Goal: Task Accomplishment & Management: Complete application form

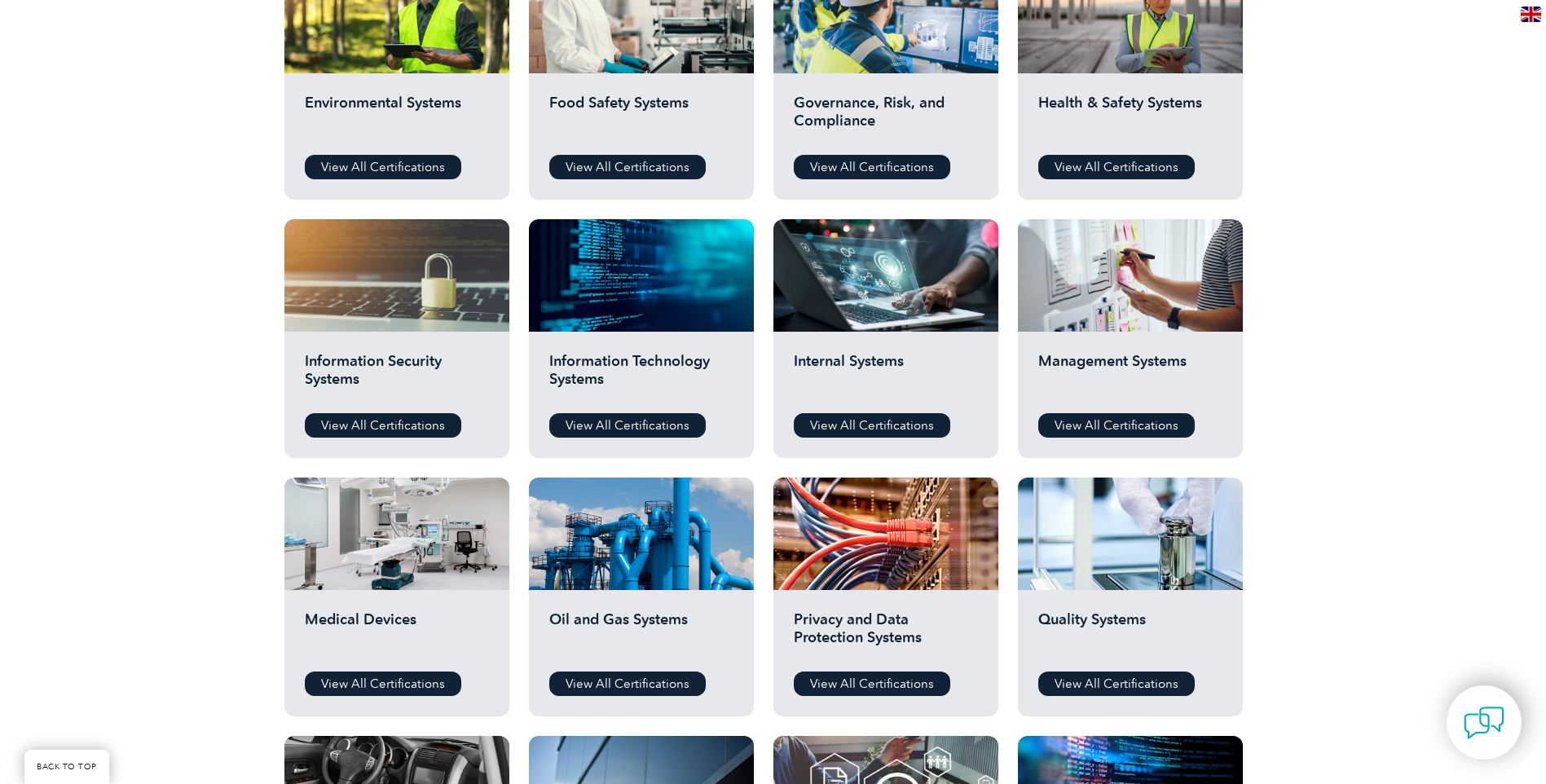
scroll to position [651, 0]
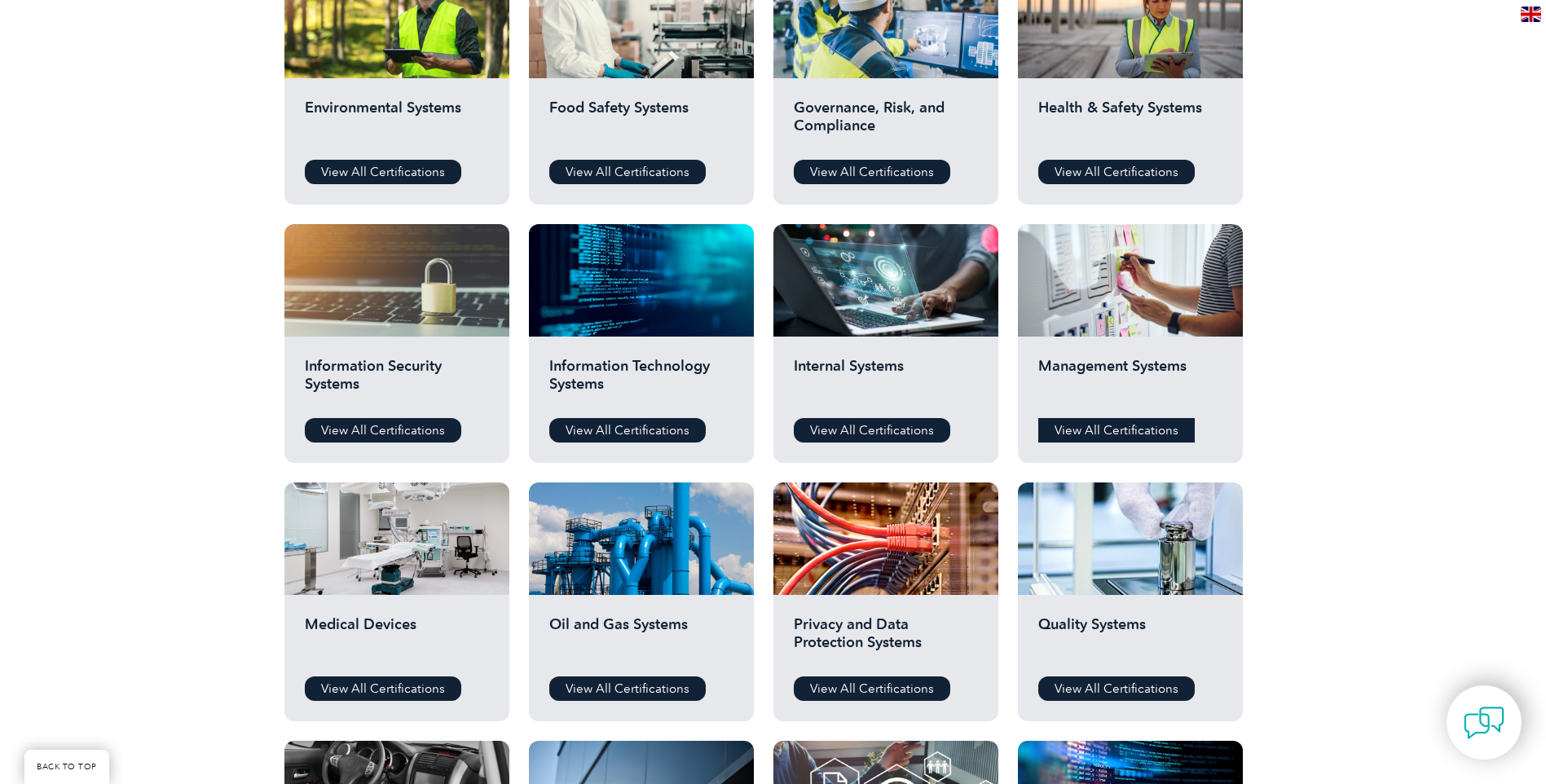
click at [1107, 426] on link "View All Certifications" at bounding box center [1116, 430] width 156 height 24
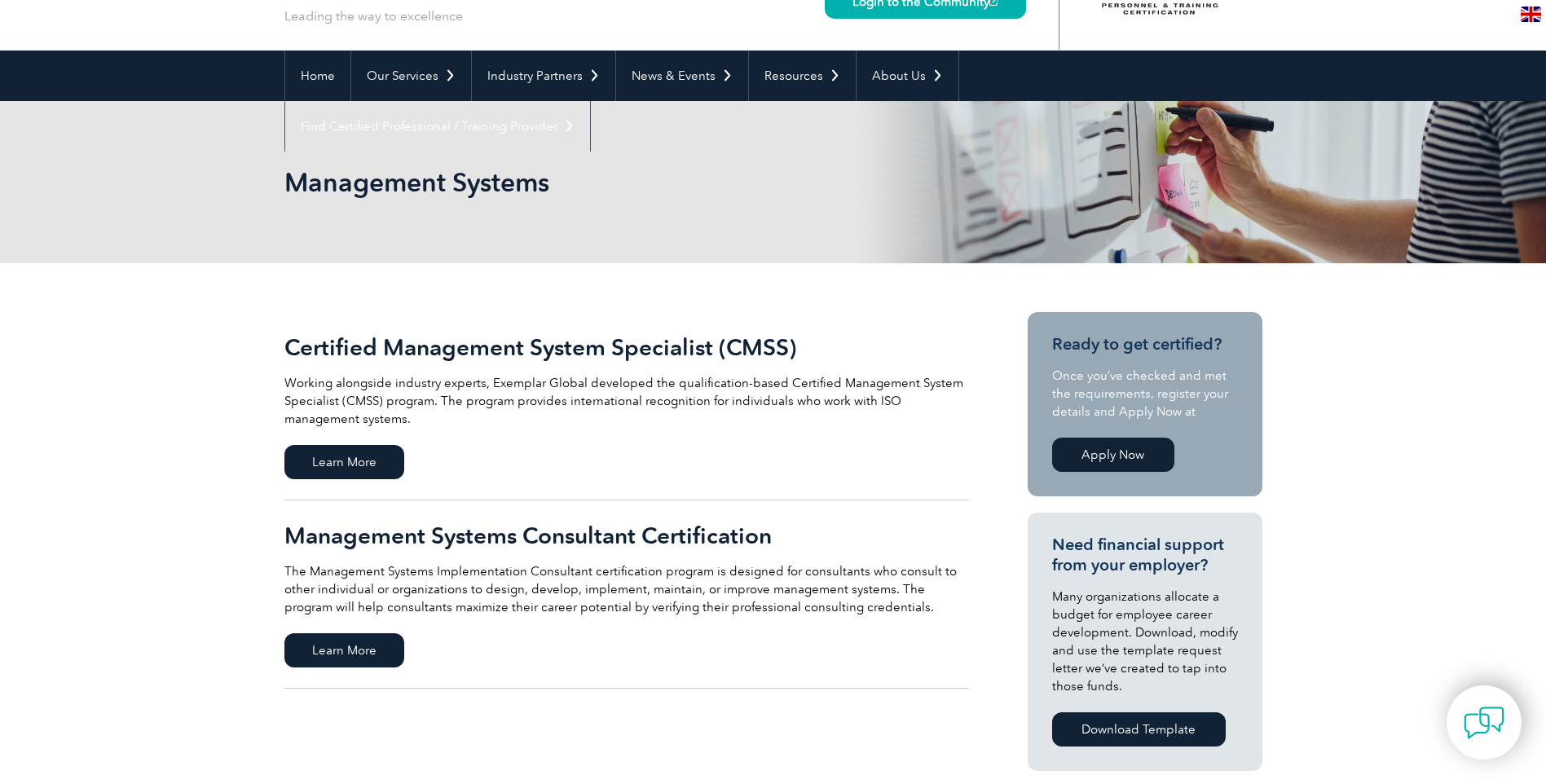
scroll to position [81, 0]
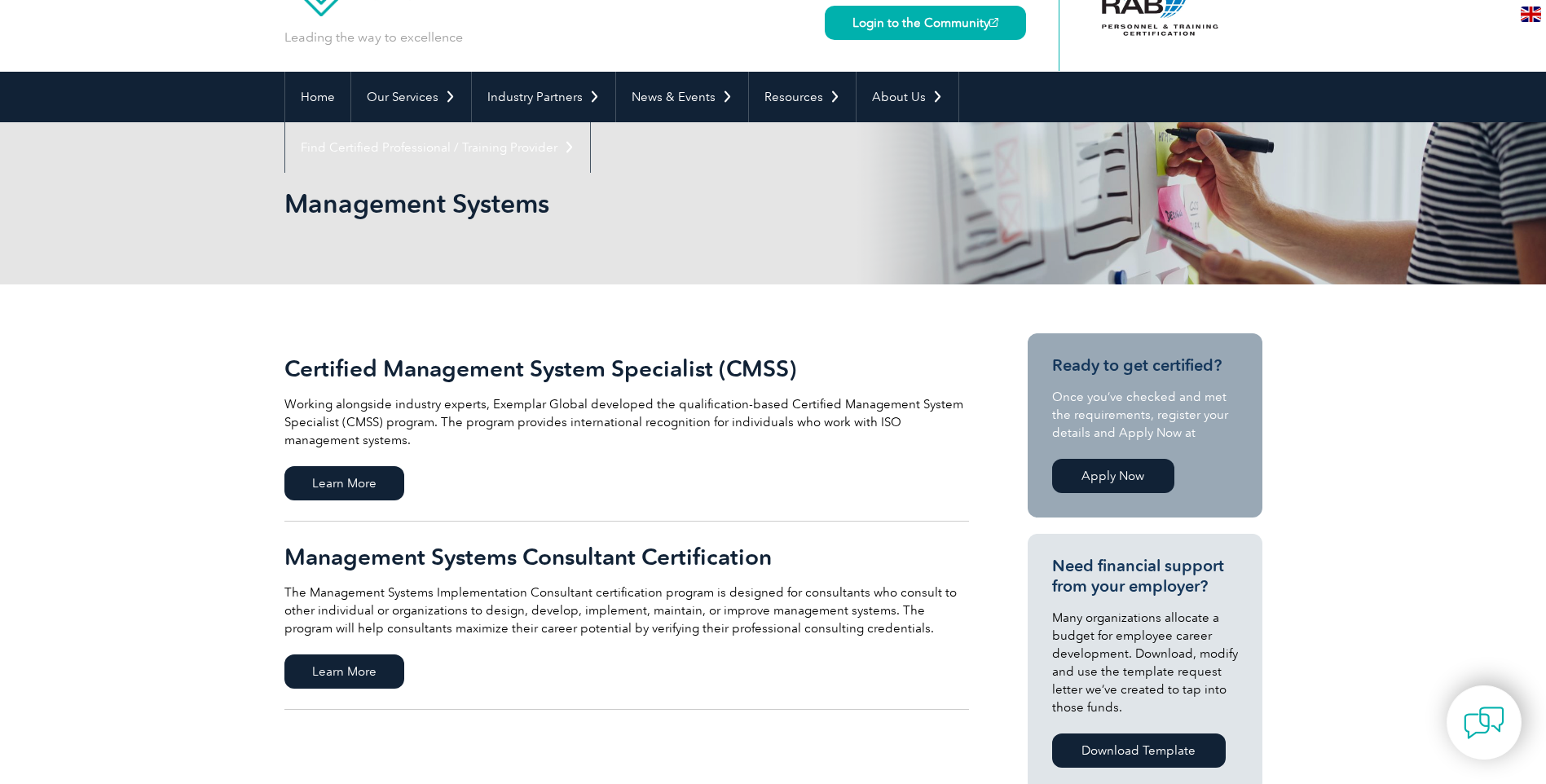
click at [1139, 474] on link "Apply Now" at bounding box center [1113, 475] width 122 height 34
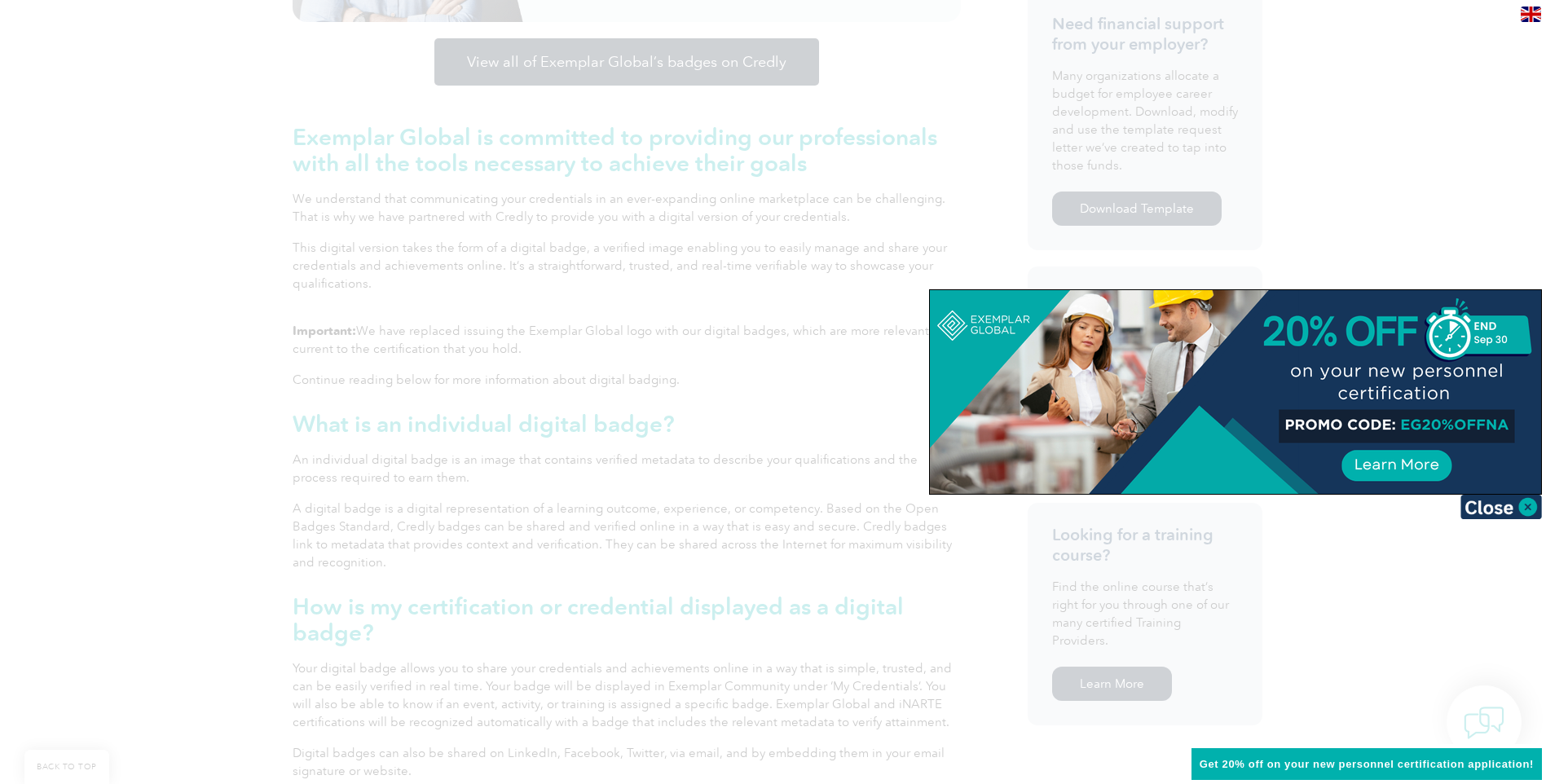
scroll to position [163, 0]
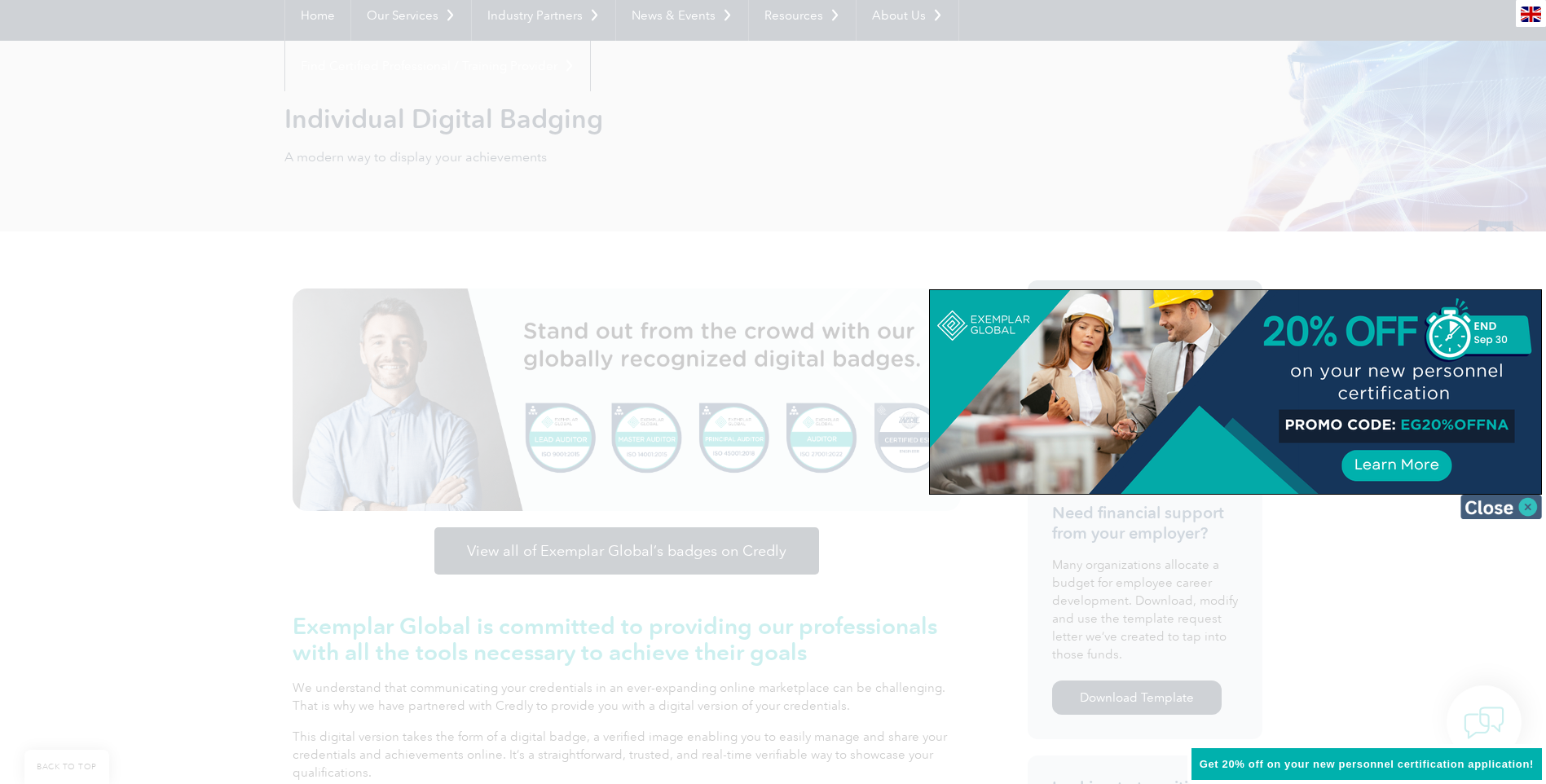
click at [1527, 503] on img at bounding box center [1501, 507] width 81 height 24
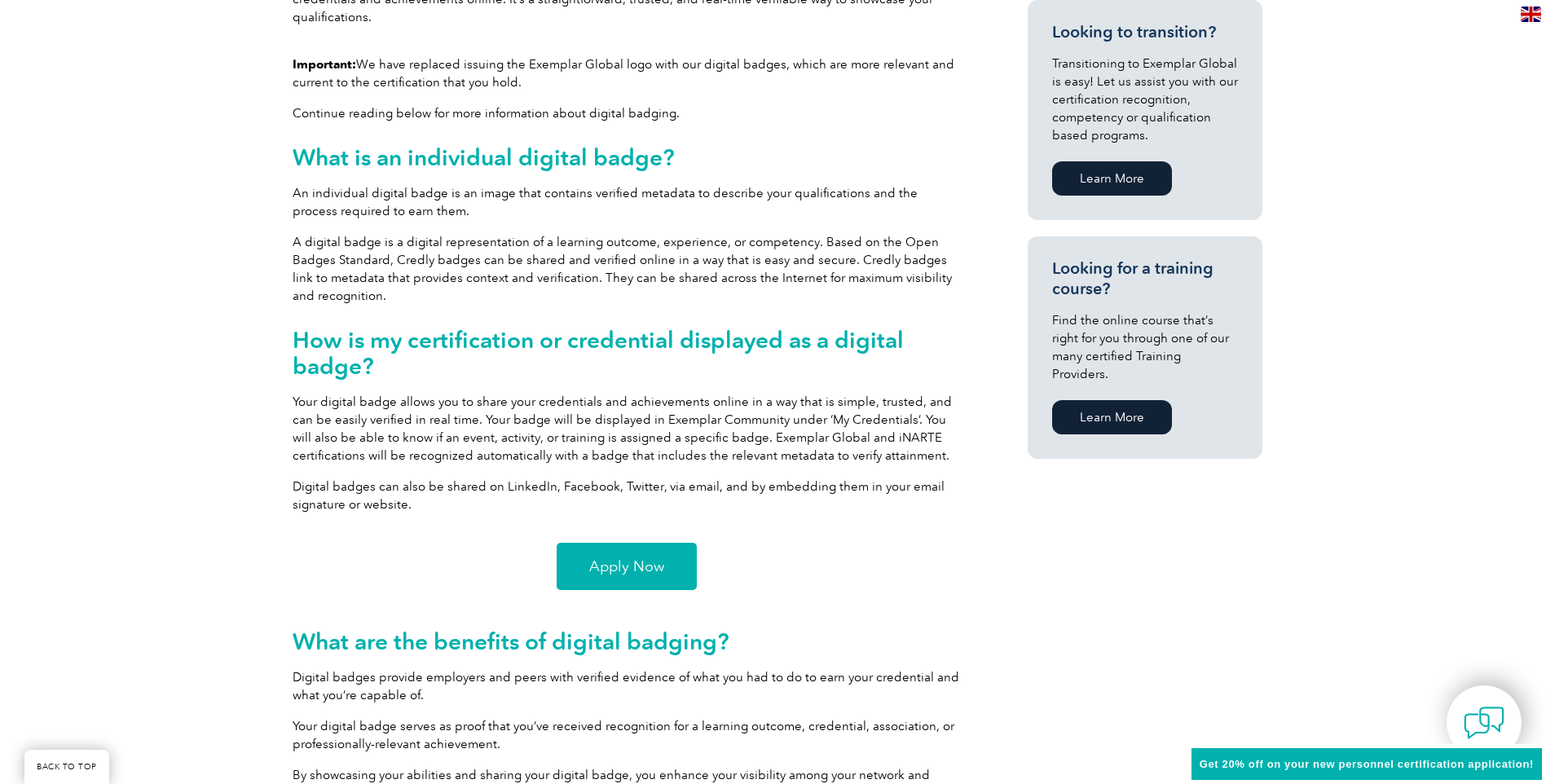
scroll to position [896, 0]
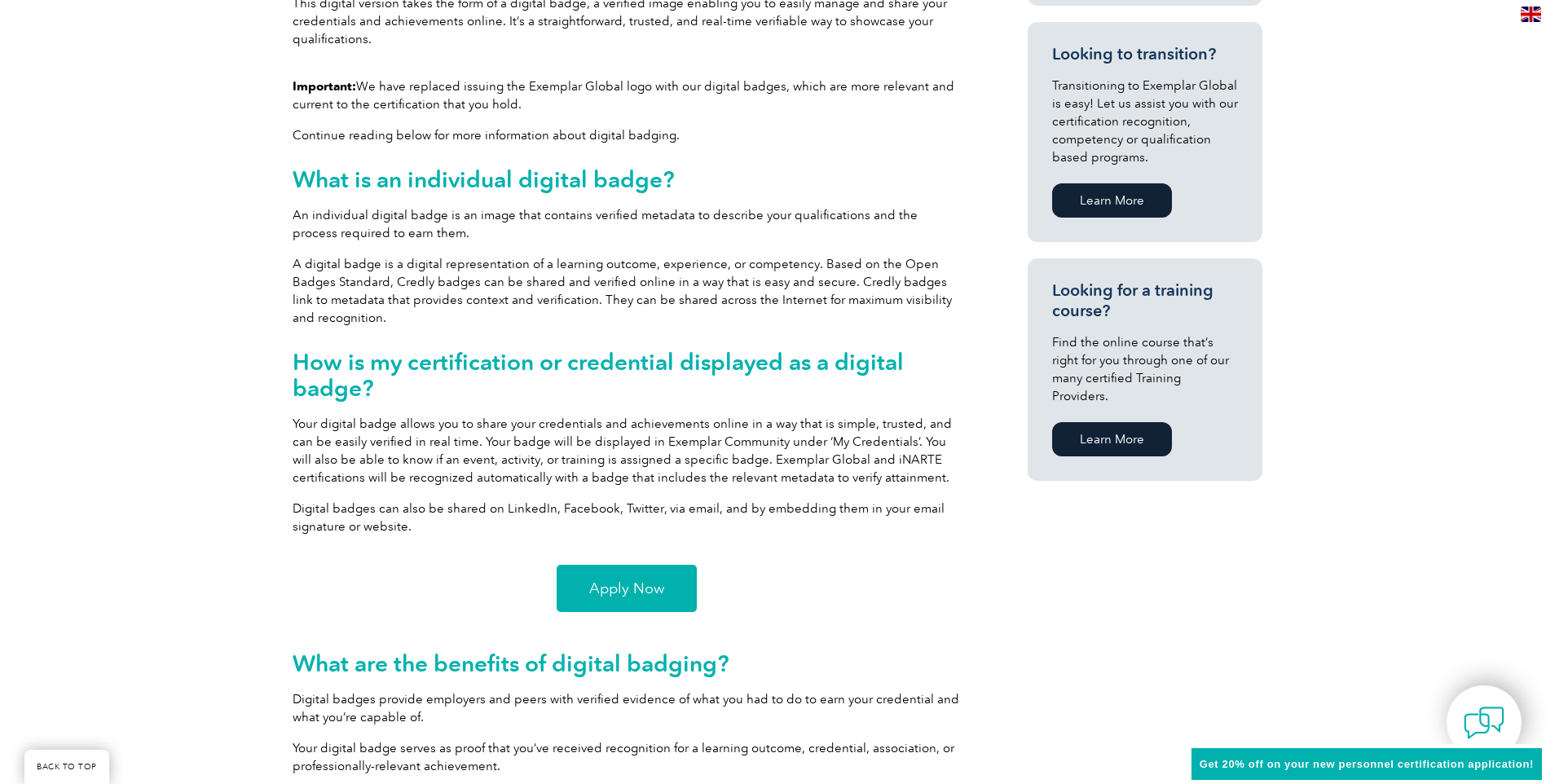
click at [653, 574] on link "Apply Now" at bounding box center [626, 589] width 140 height 47
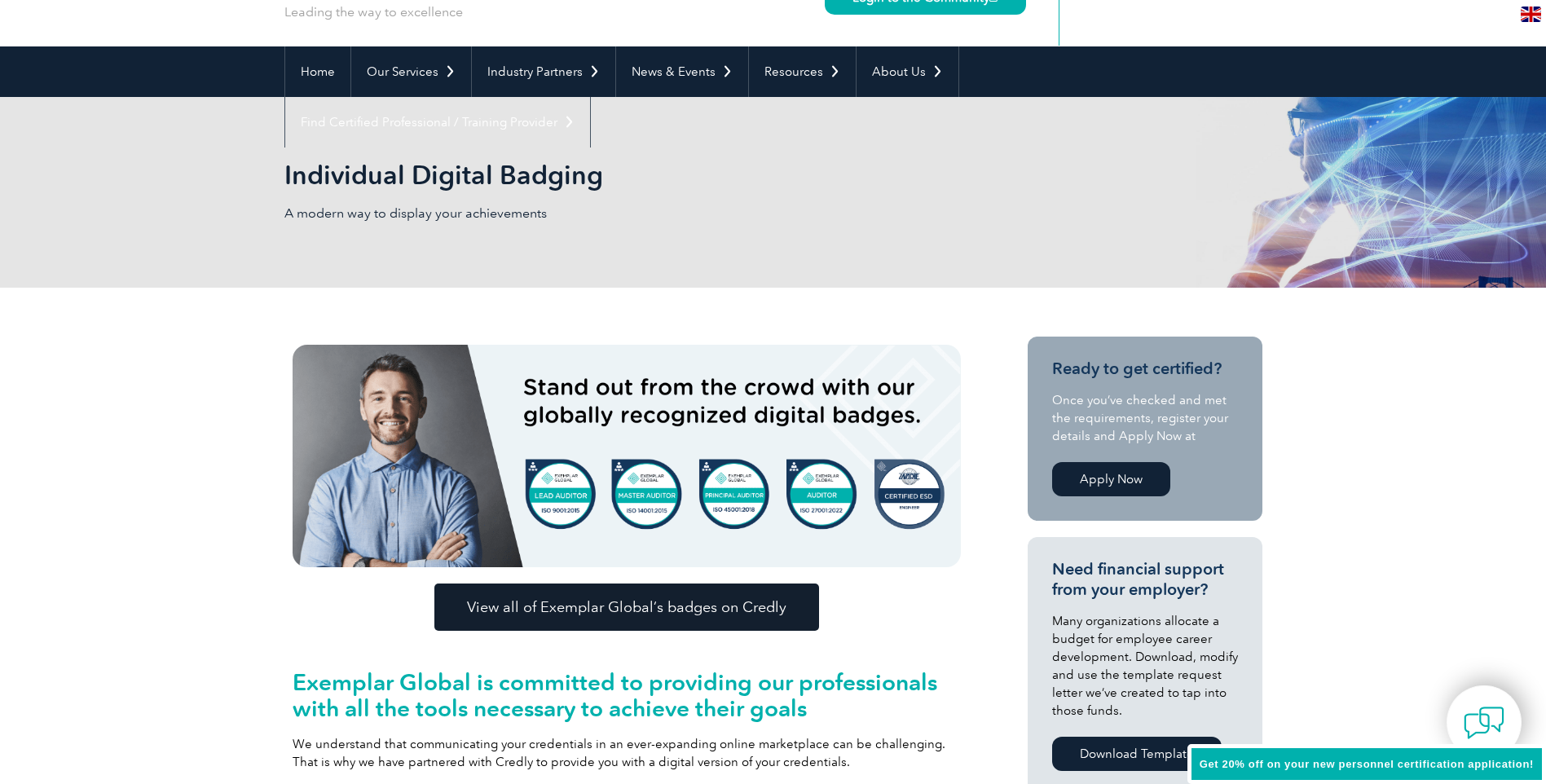
scroll to position [0, 0]
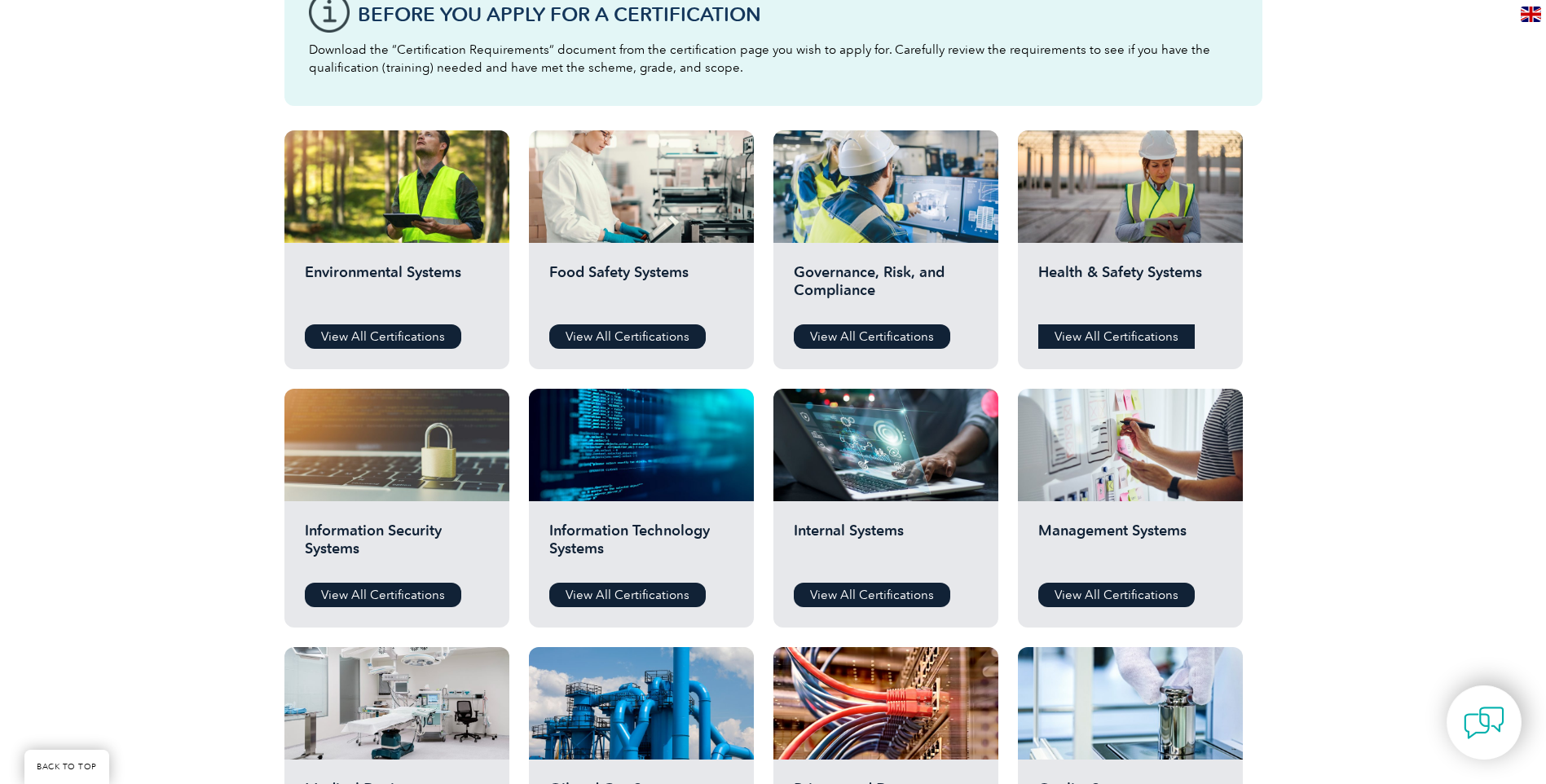
scroll to position [489, 0]
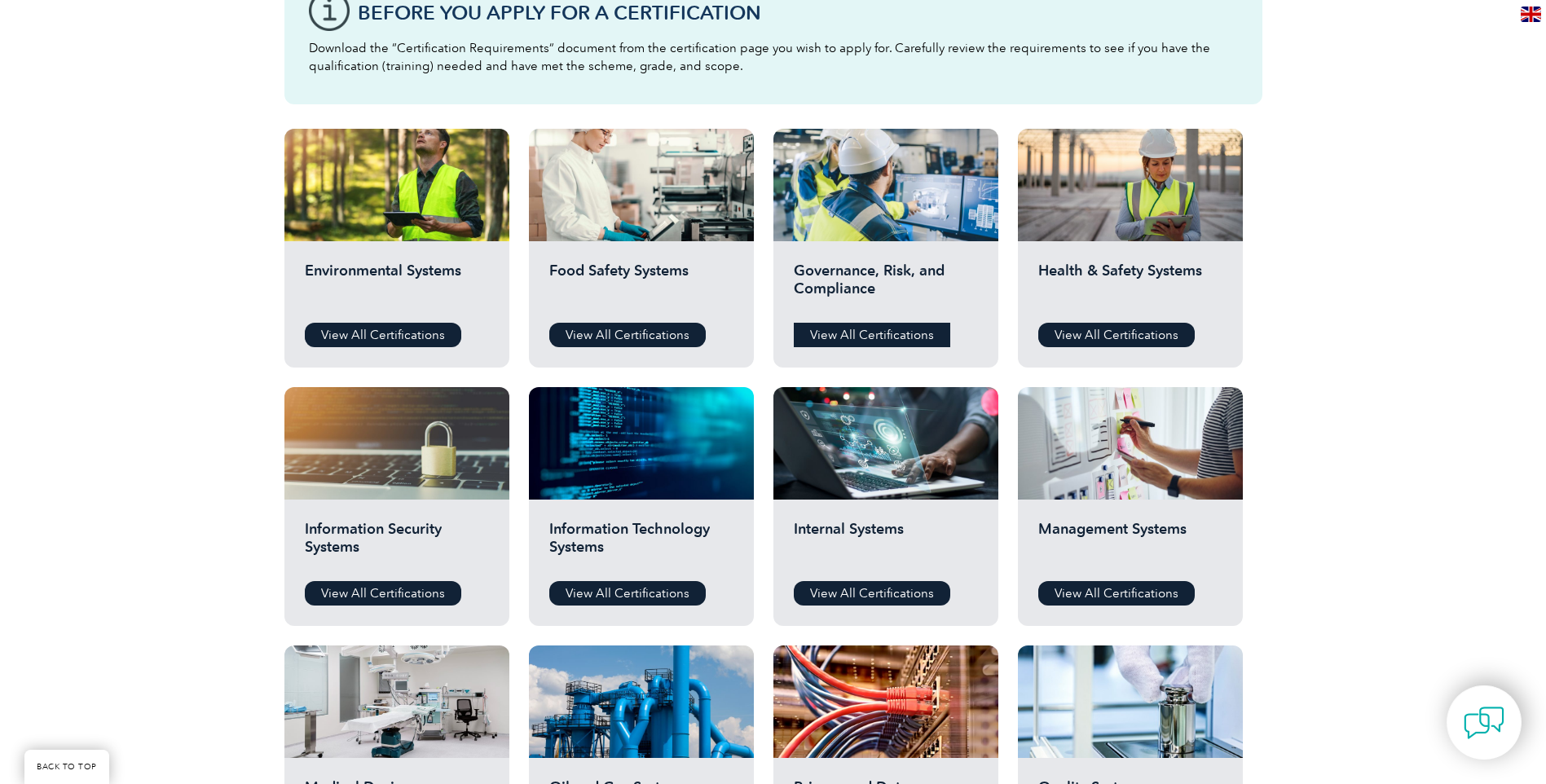
click at [900, 331] on link "View All Certifications" at bounding box center [872, 335] width 156 height 24
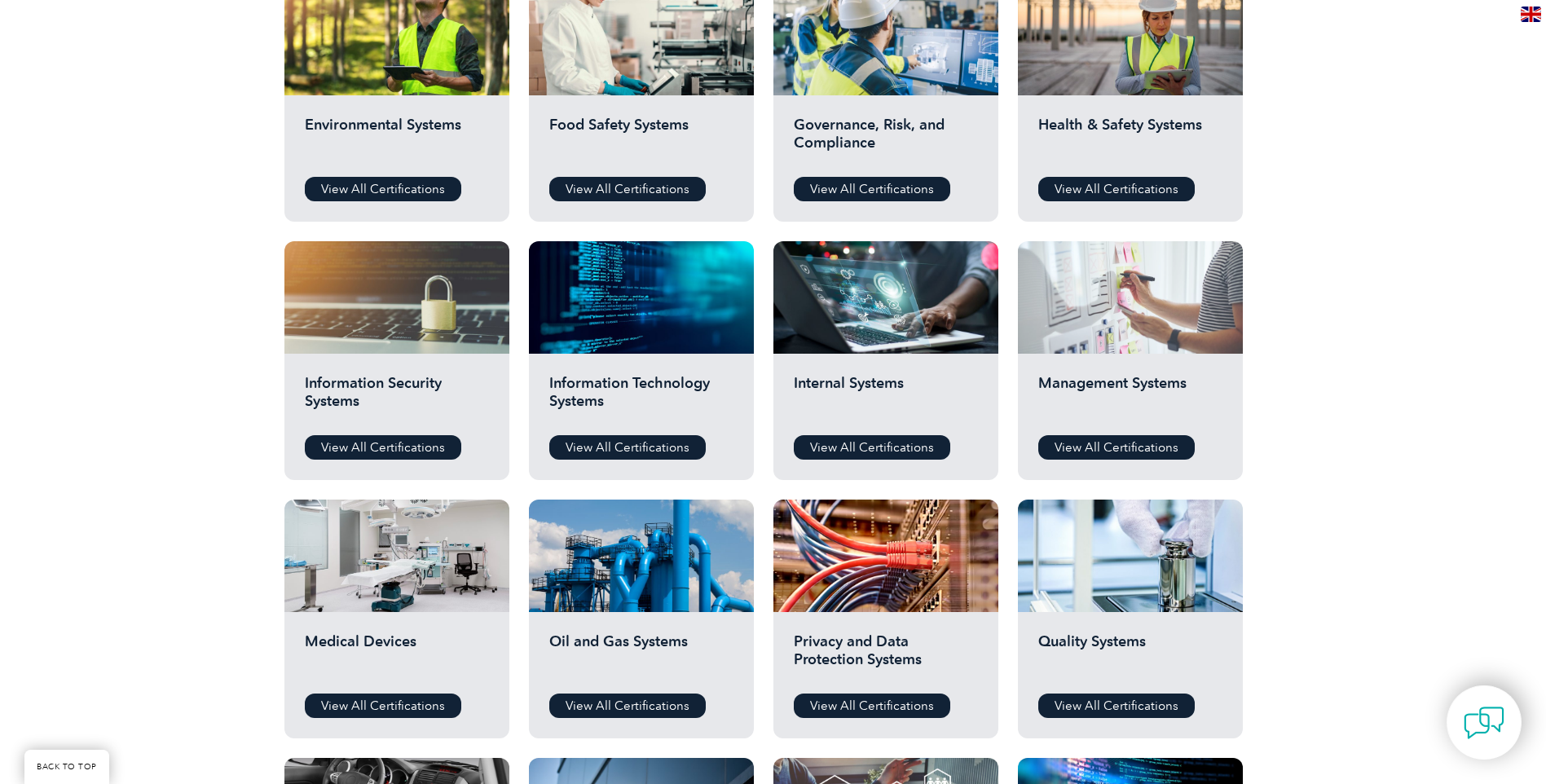
scroll to position [733, 0]
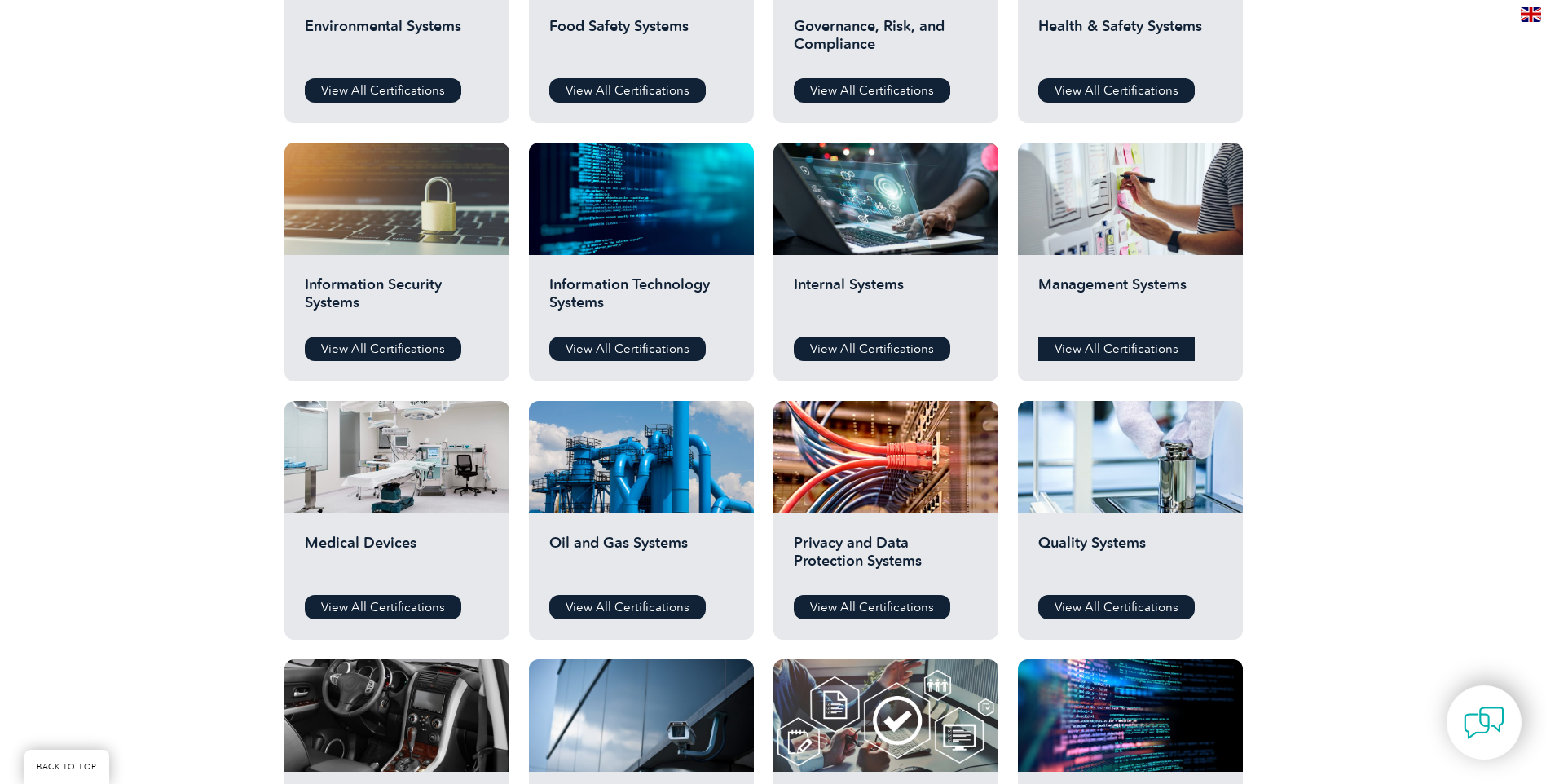
click at [1103, 344] on link "View All Certifications" at bounding box center [1116, 349] width 156 height 24
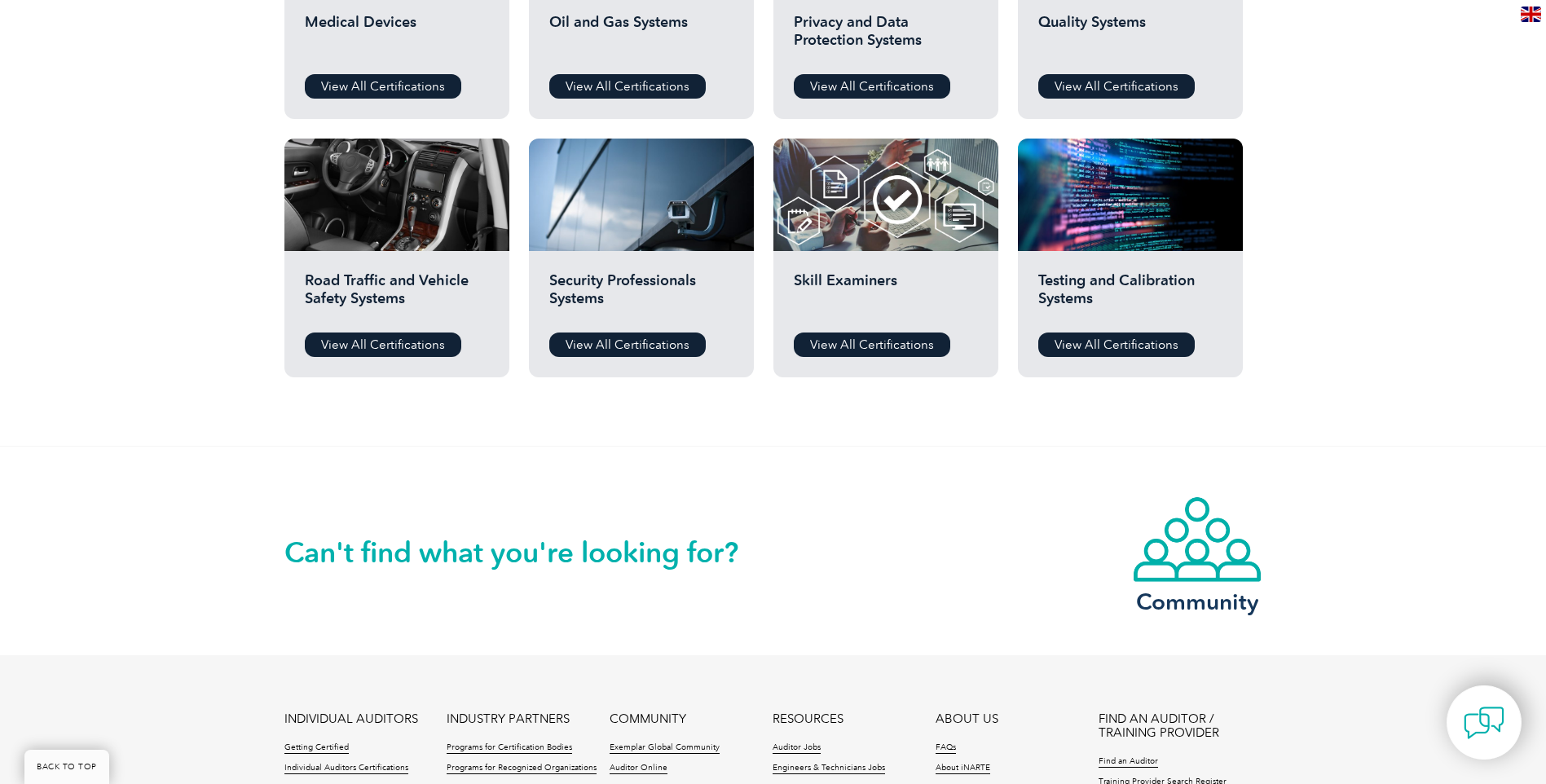
scroll to position [1304, 0]
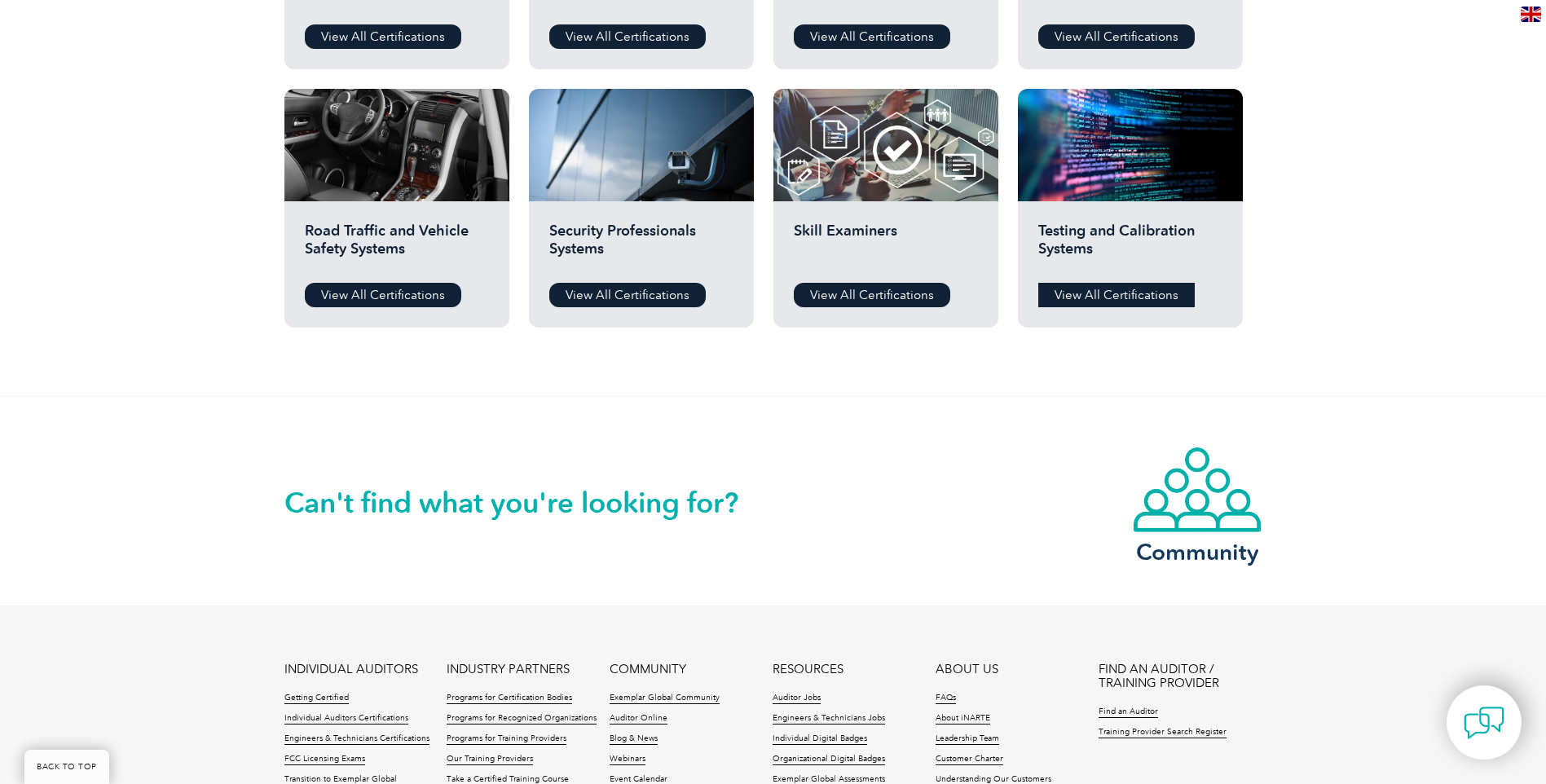
click at [1128, 284] on link "View All Certifications" at bounding box center [1116, 295] width 156 height 24
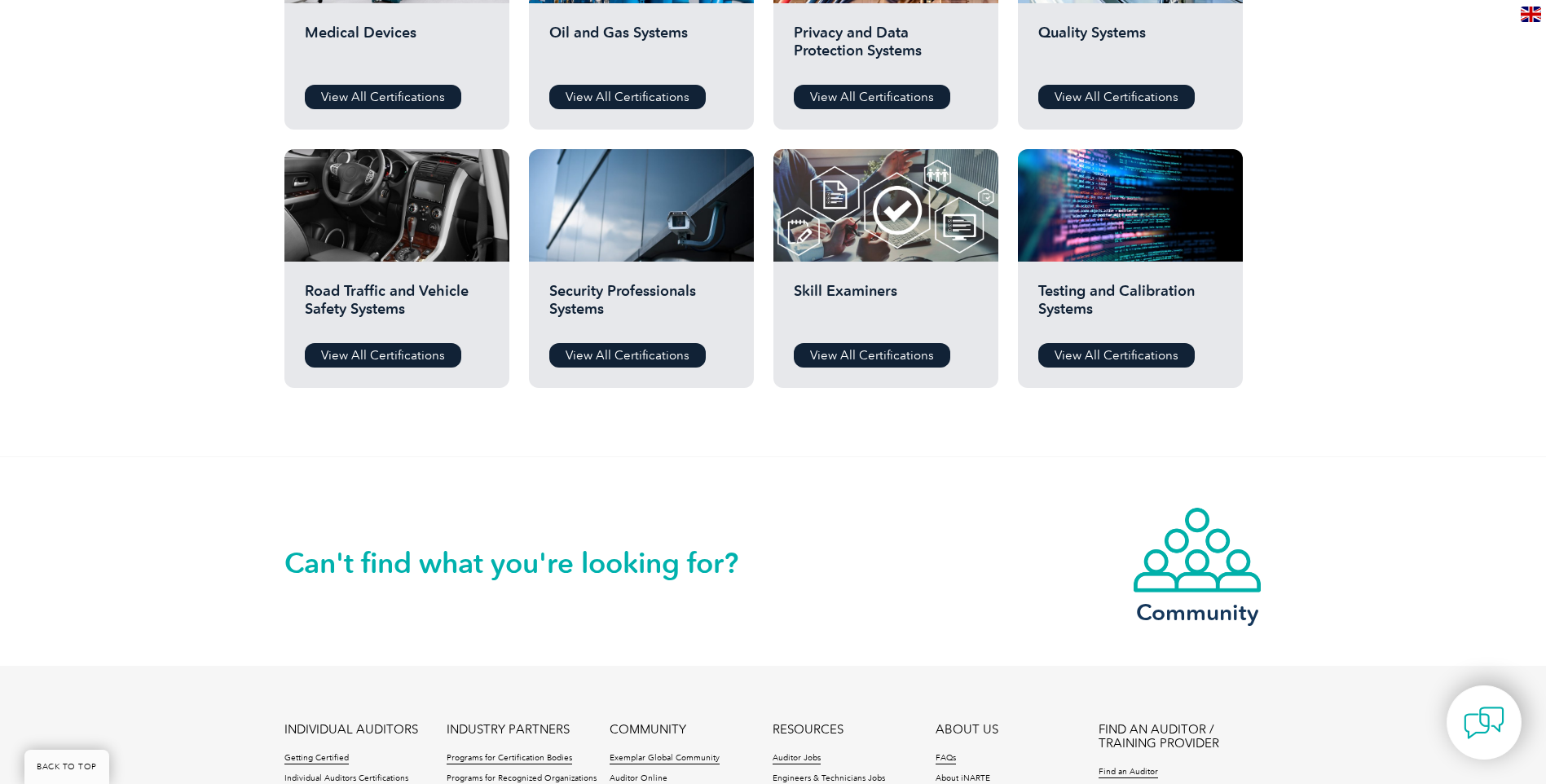
scroll to position [1141, 0]
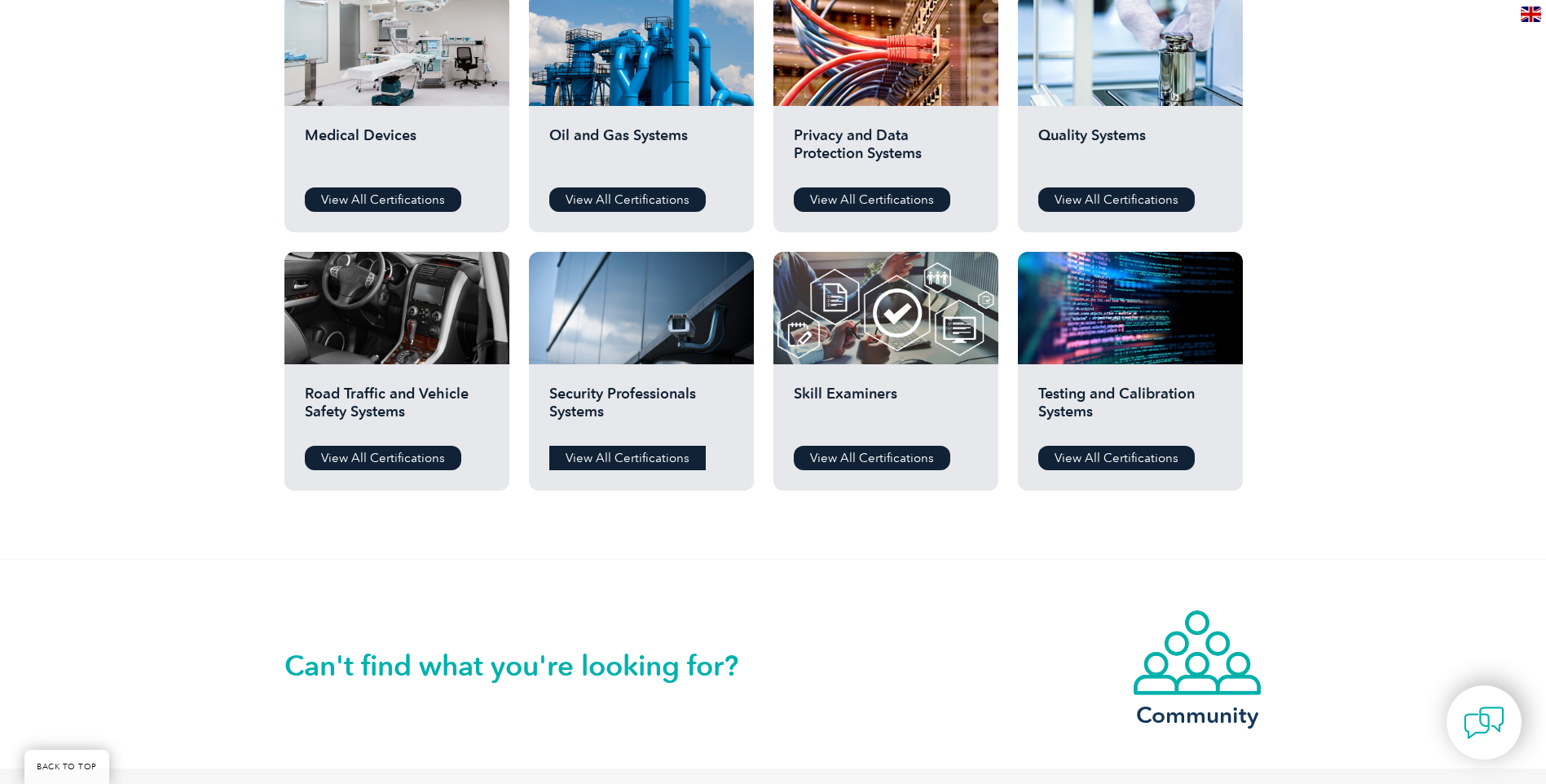
click at [615, 453] on link "View All Certifications" at bounding box center [627, 458] width 156 height 24
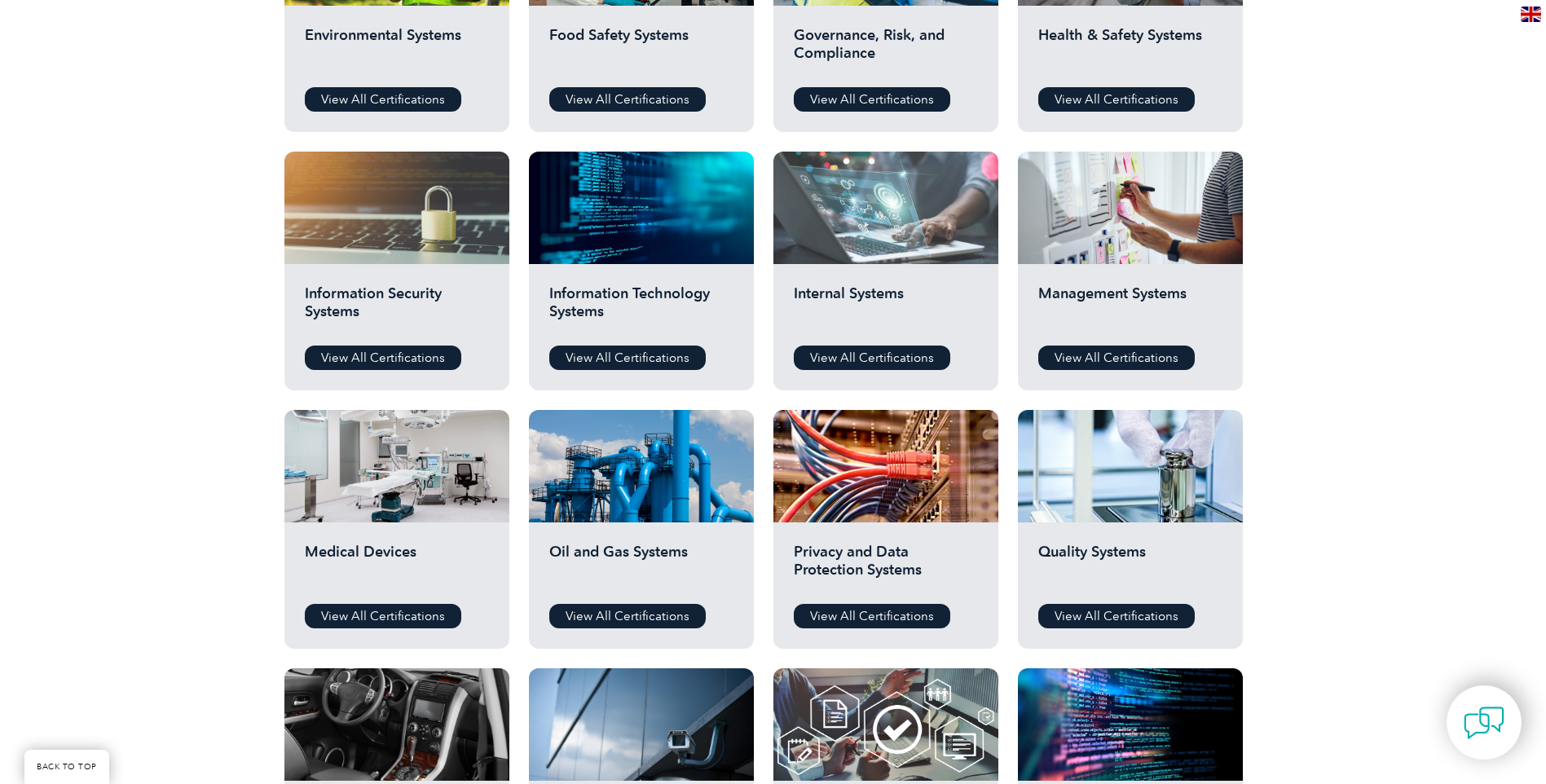
scroll to position [733, 0]
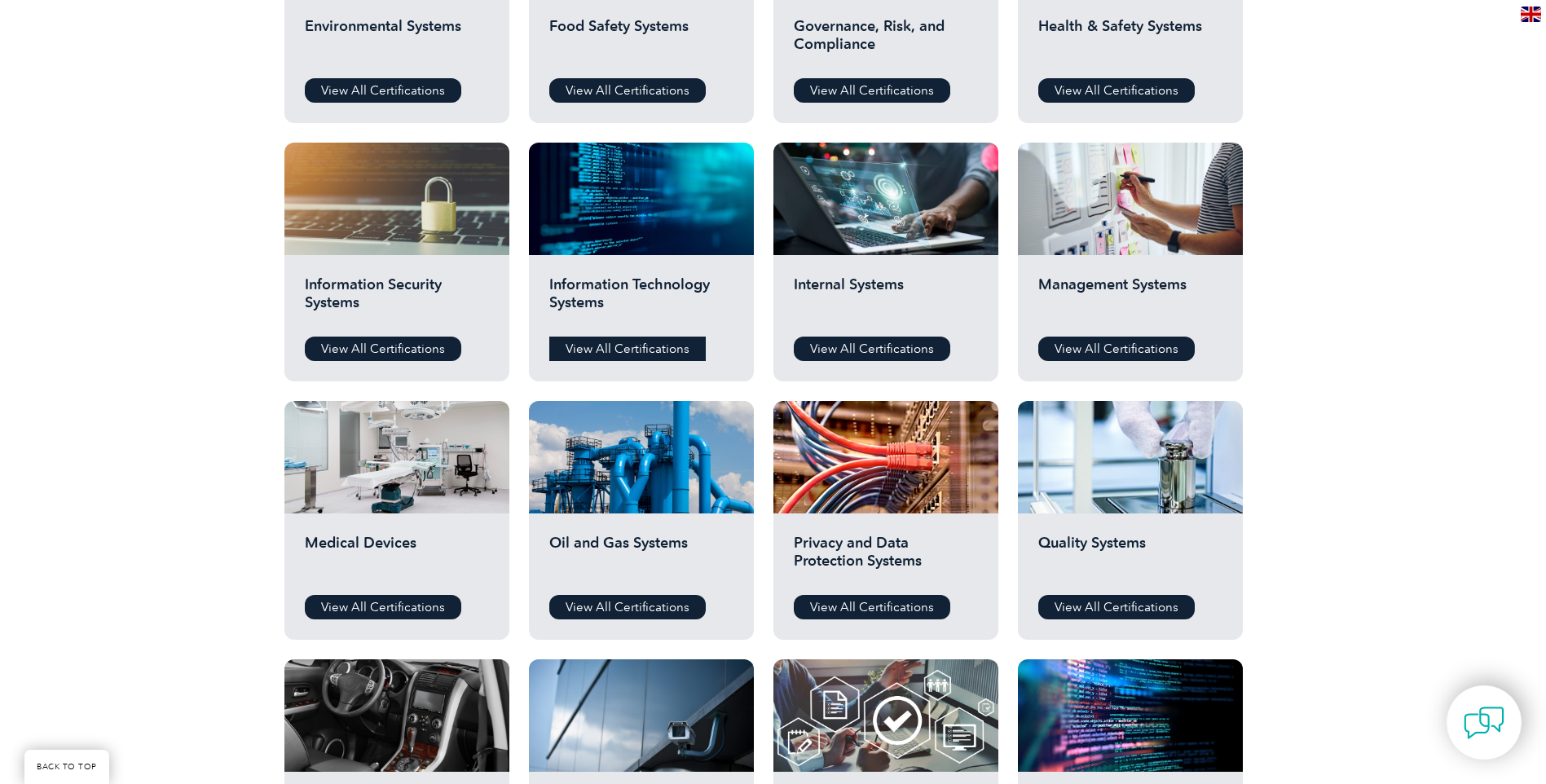
click at [618, 352] on link "View All Certifications" at bounding box center [627, 349] width 156 height 24
click at [1118, 350] on link "View All Certifications" at bounding box center [1116, 349] width 156 height 24
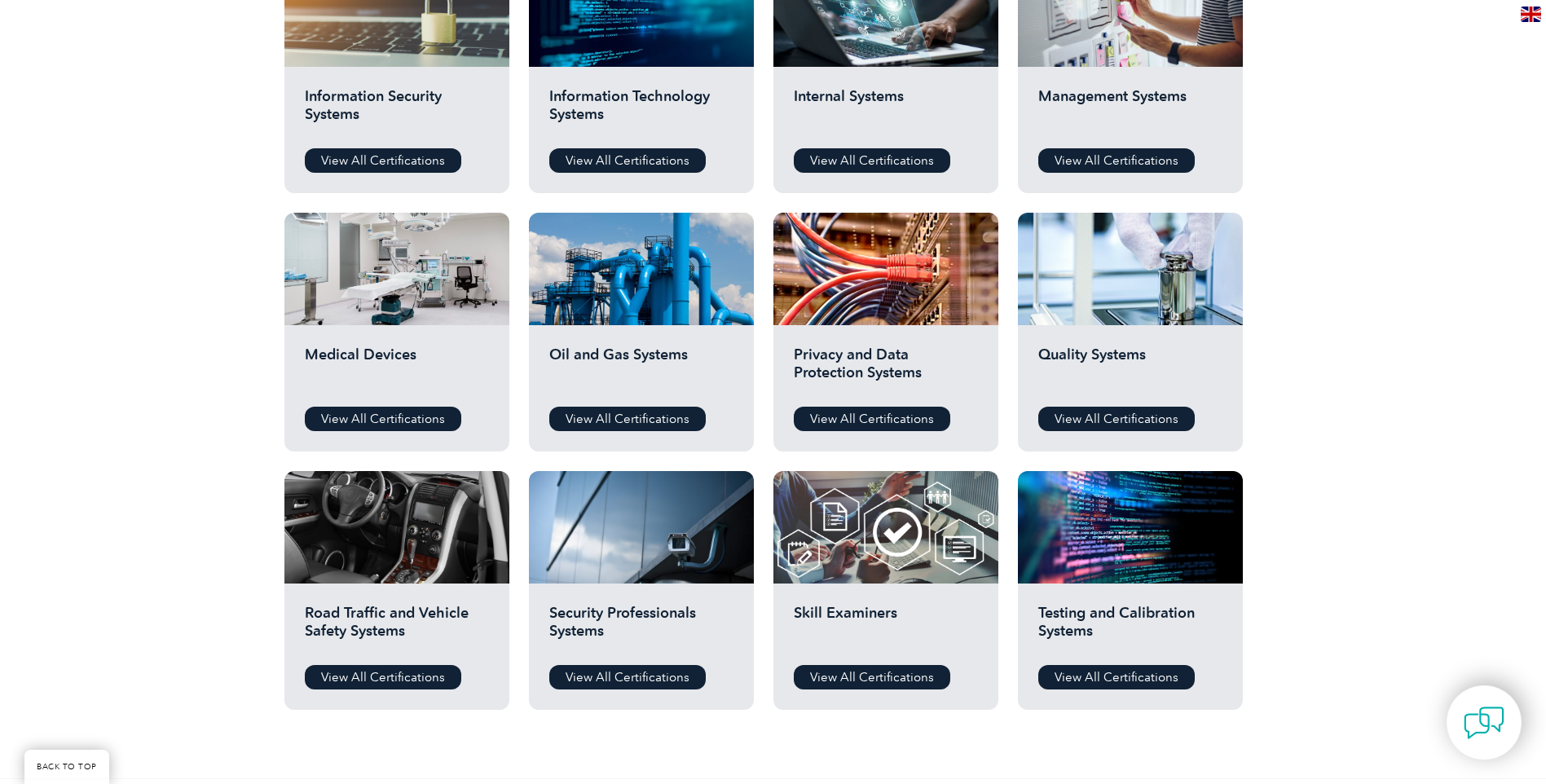
scroll to position [978, 0]
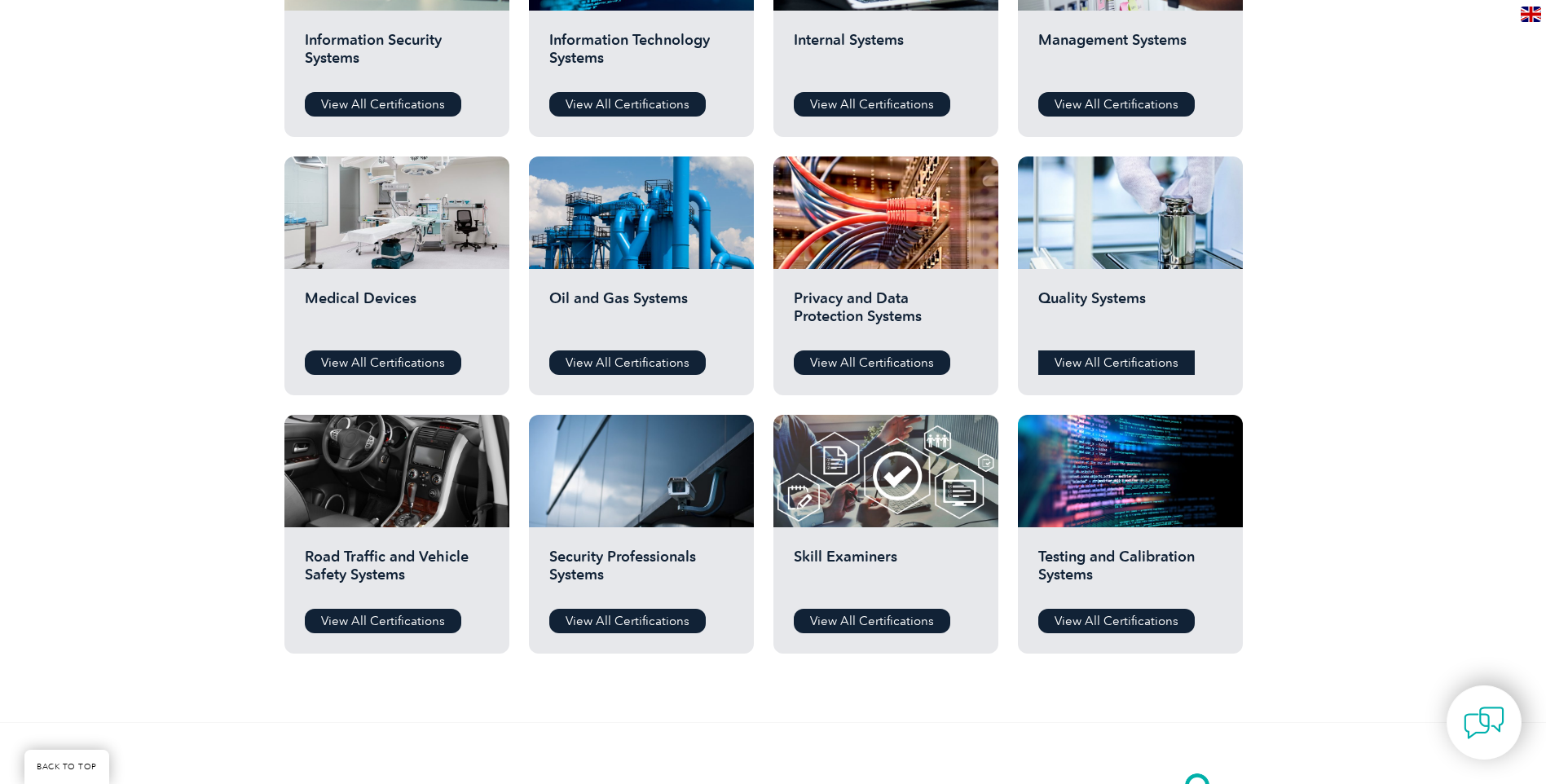
click at [1119, 362] on link "View All Certifications" at bounding box center [1116, 363] width 156 height 24
click at [863, 617] on link "View All Certifications" at bounding box center [872, 621] width 156 height 24
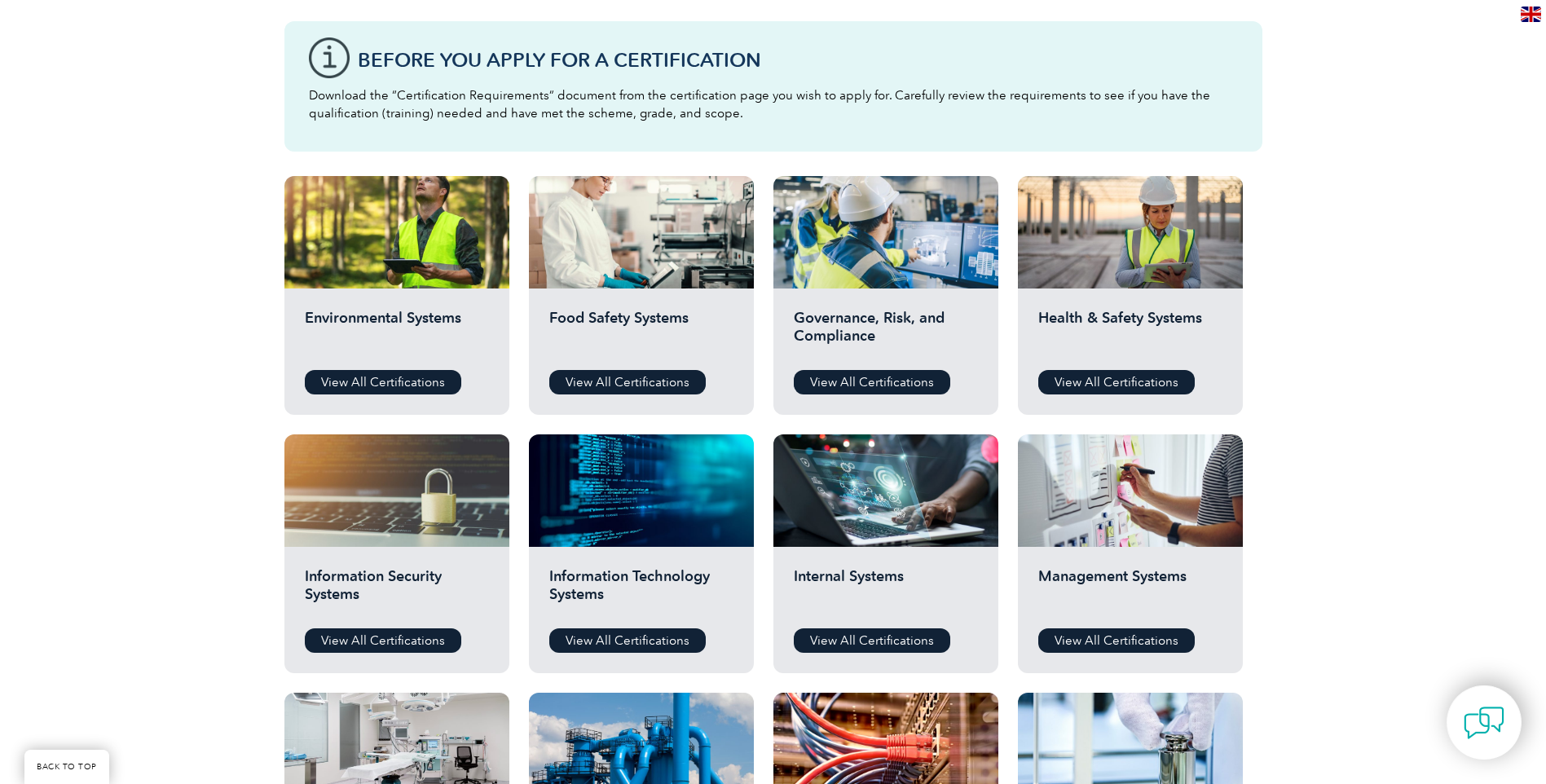
scroll to position [81, 0]
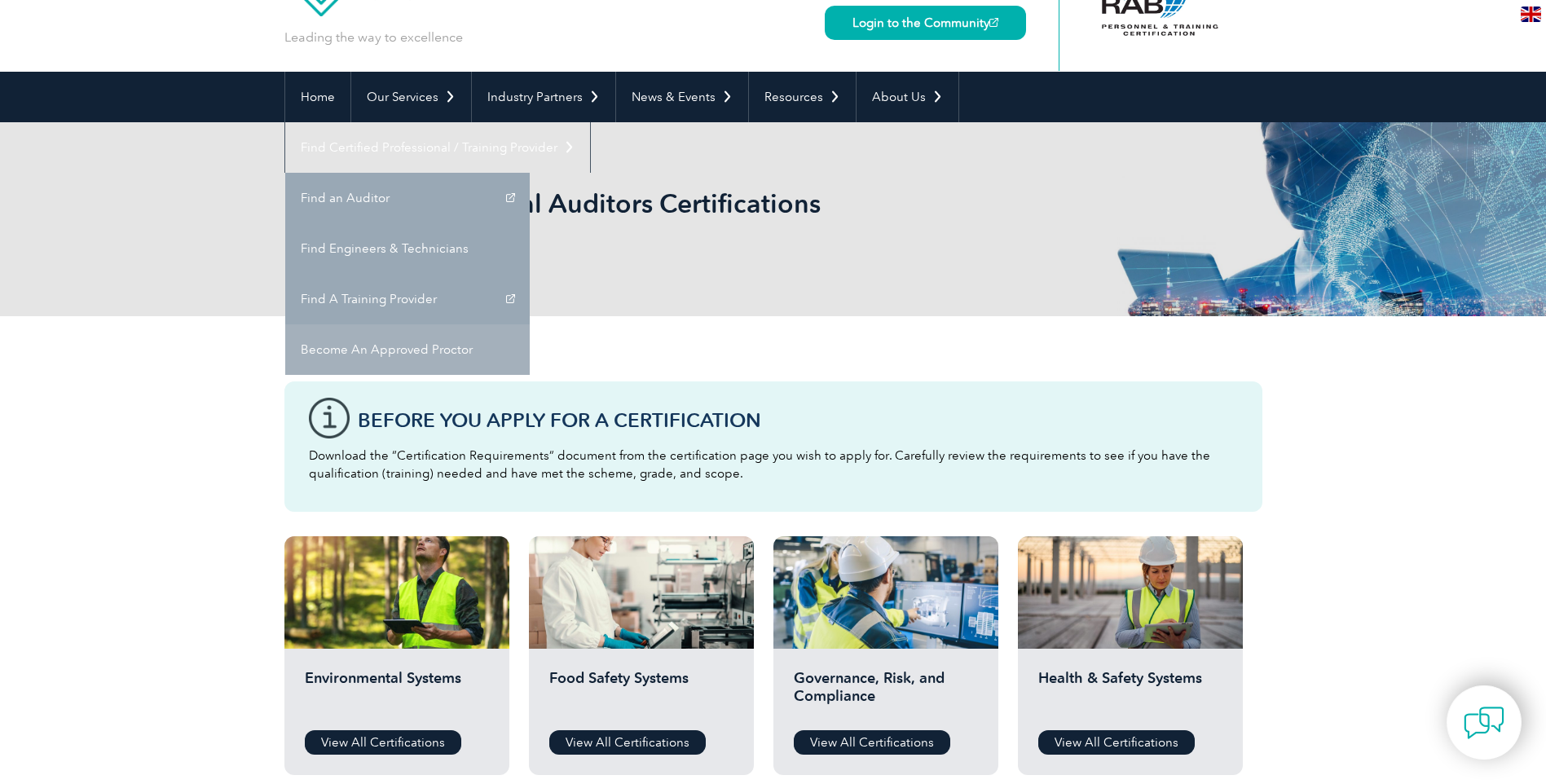
click at [530, 324] on link "Become An Approved Proctor" at bounding box center [407, 350] width 244 height 51
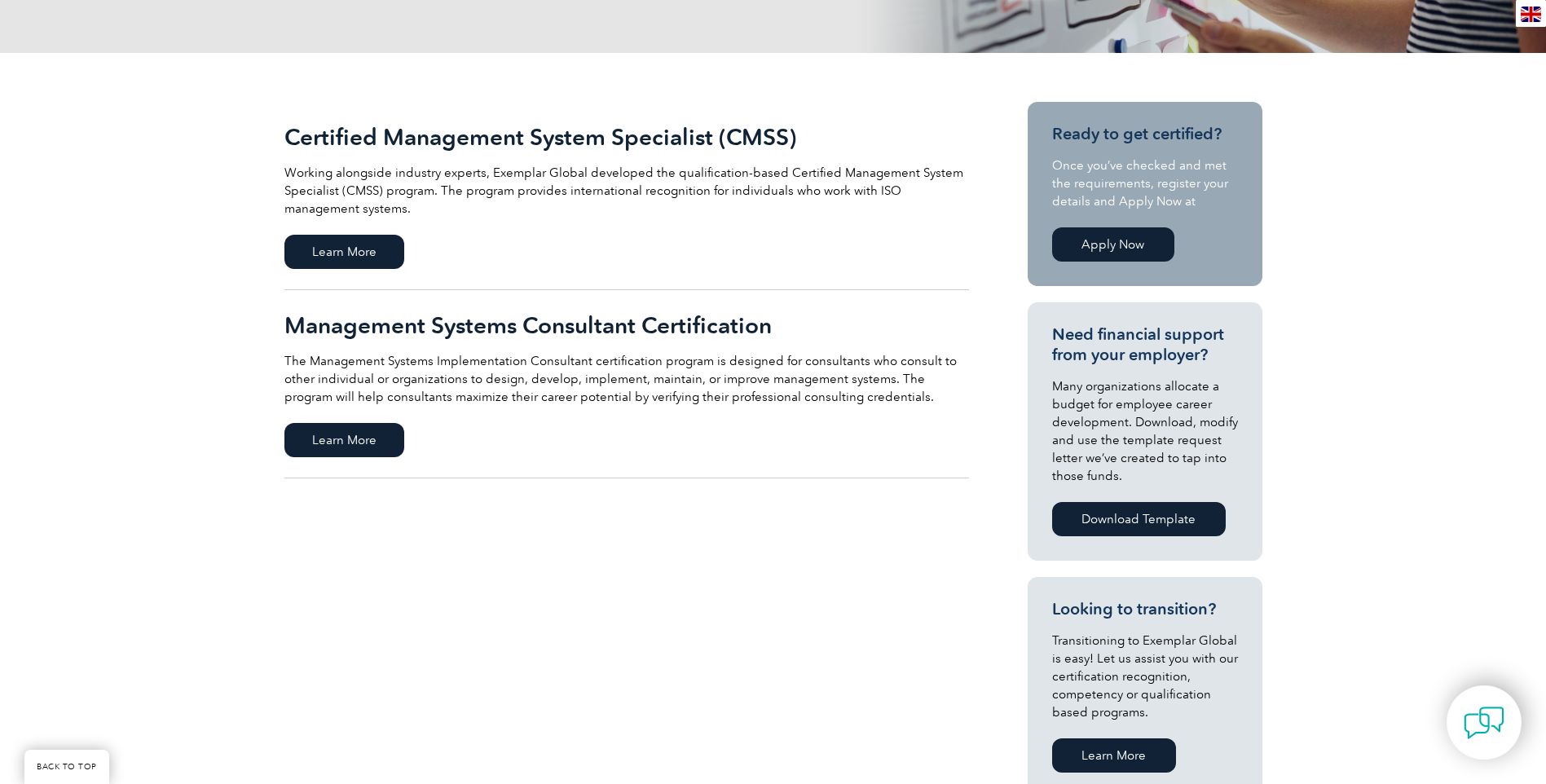
scroll to position [326, 0]
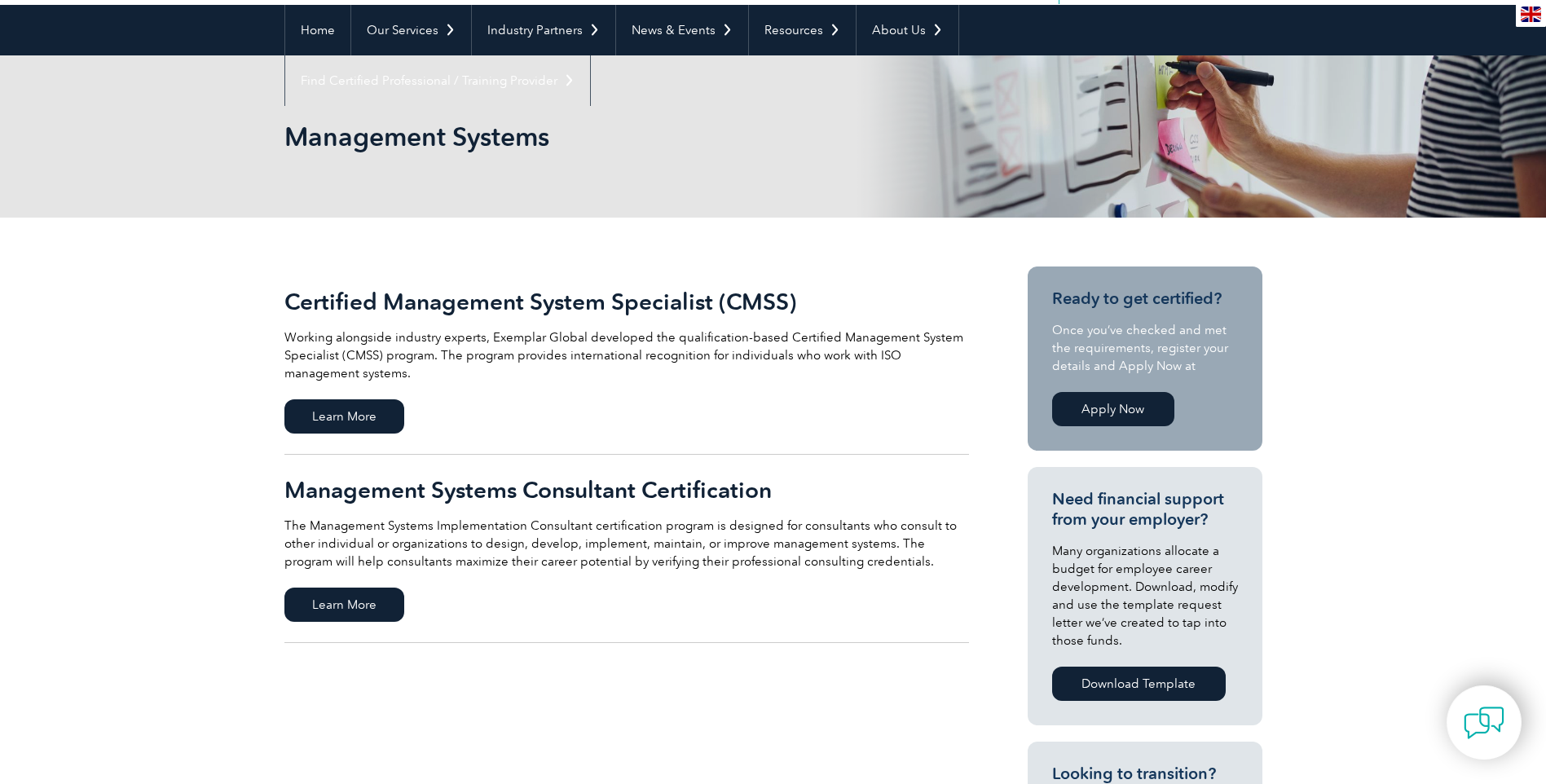
scroll to position [163, 0]
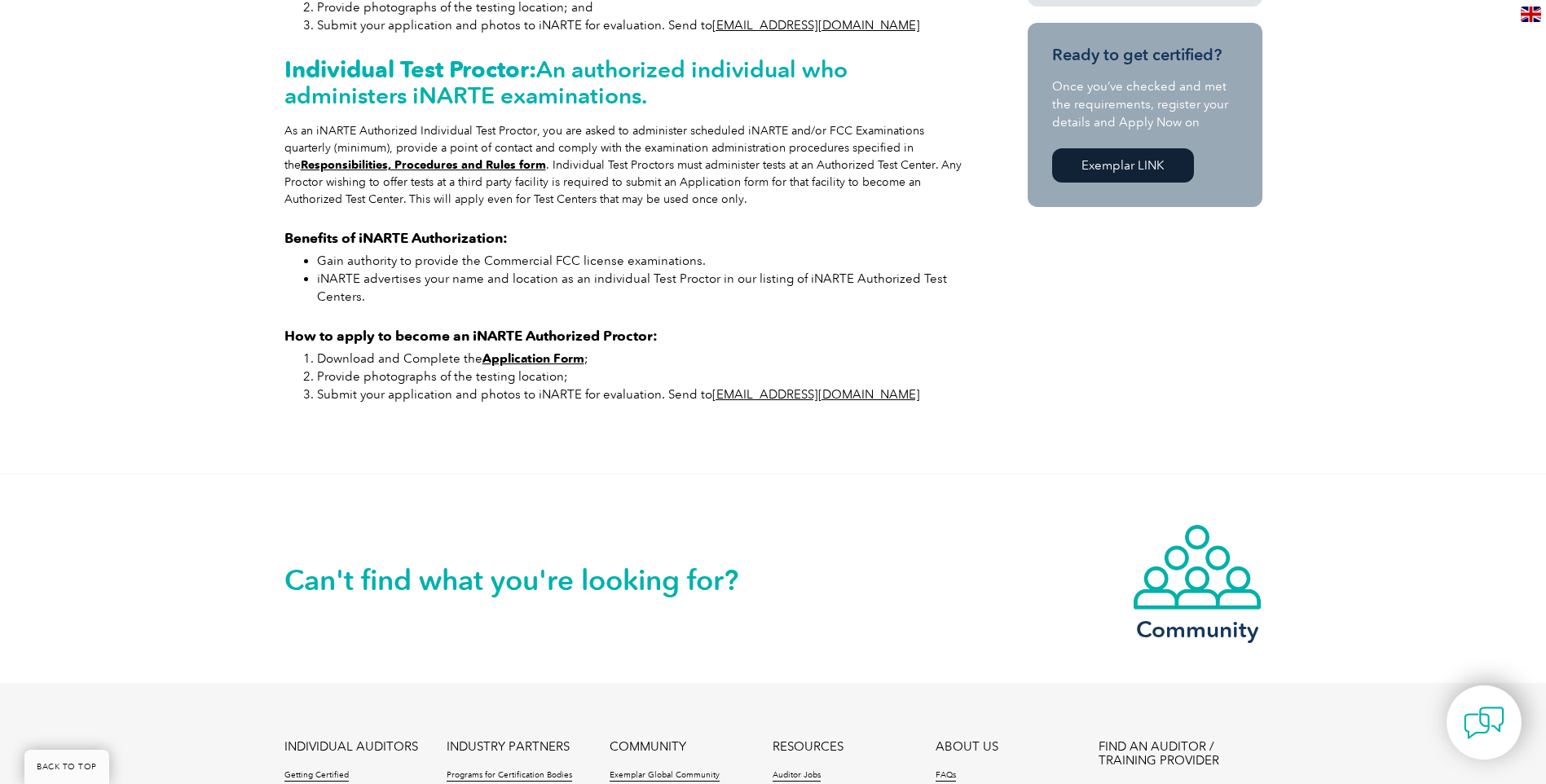
scroll to position [798, 0]
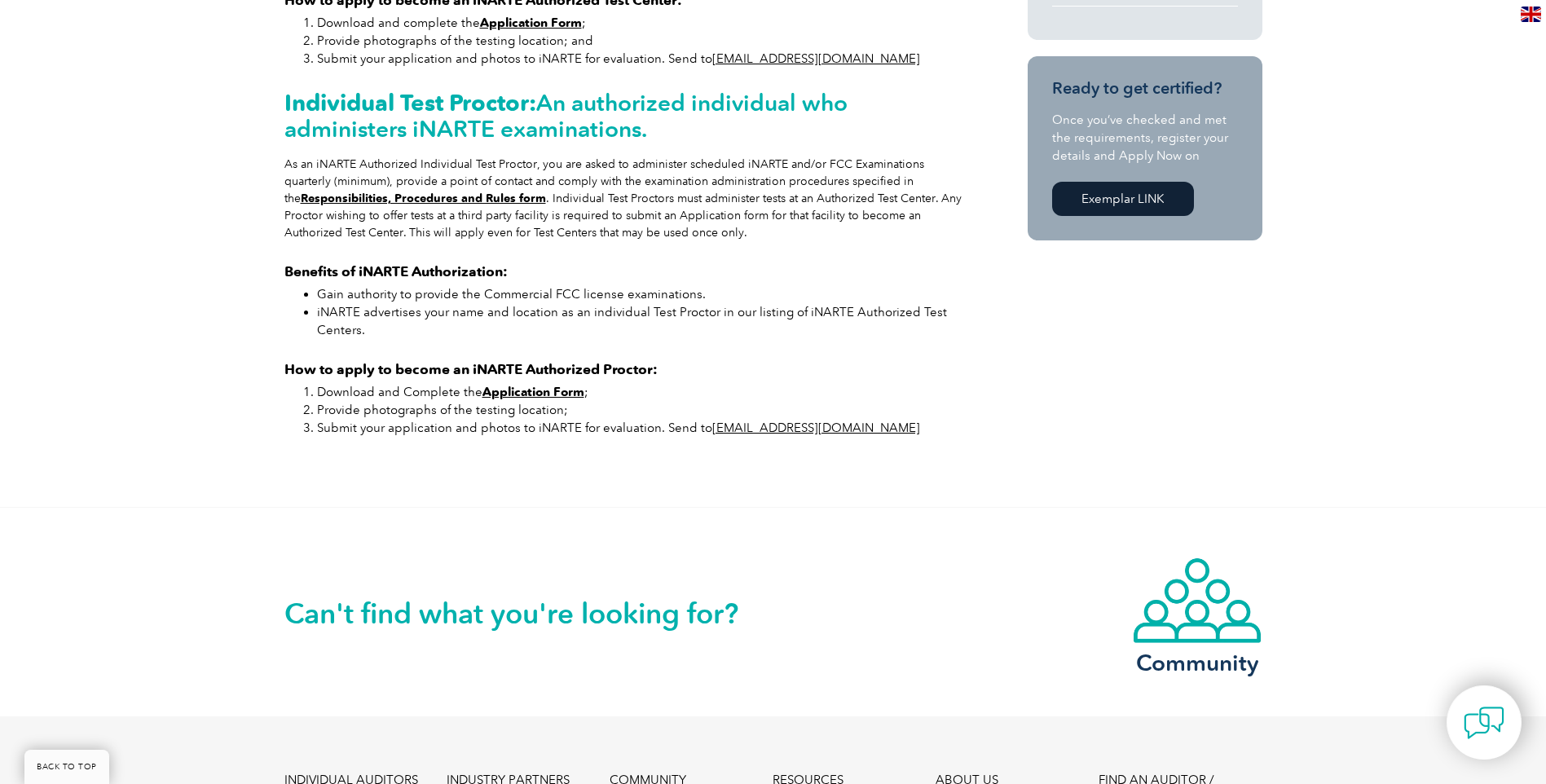
click at [1129, 193] on link "Exemplar LINK" at bounding box center [1123, 198] width 142 height 34
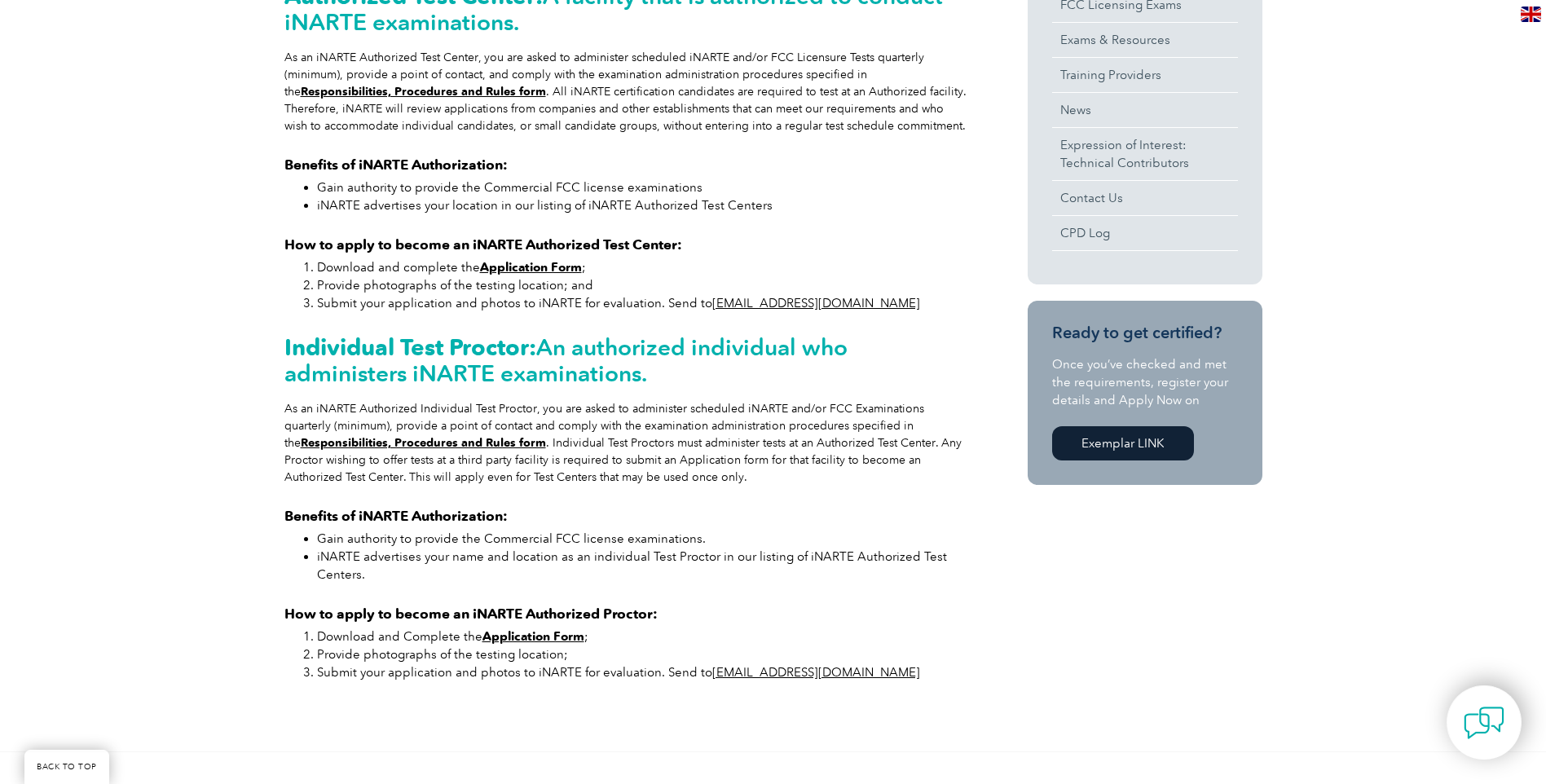
scroll to position [0, 0]
